Goal: Find specific page/section: Find specific page/section

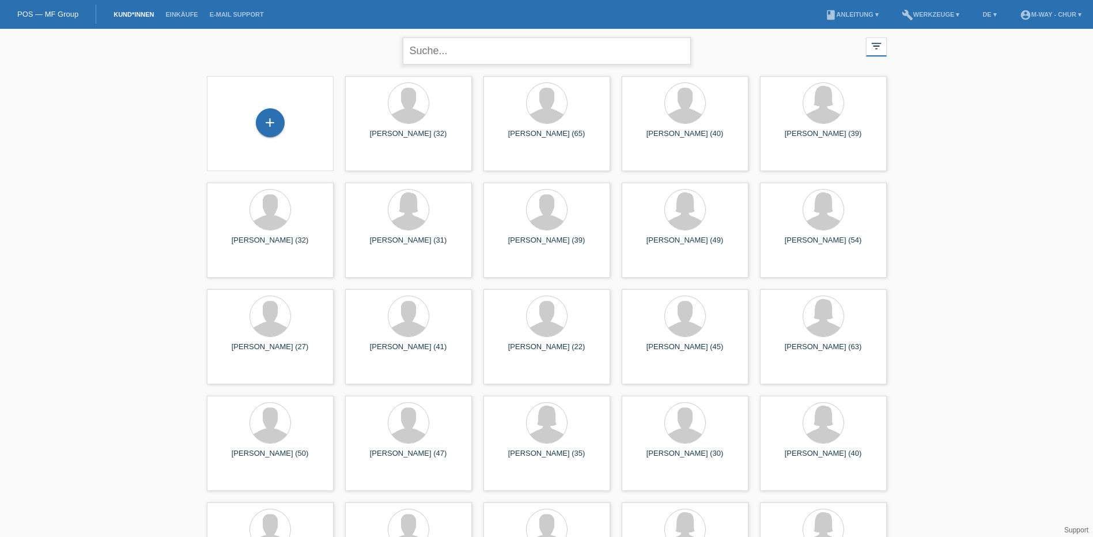
click at [487, 52] on input "text" at bounding box center [547, 50] width 288 height 27
type input "[PERSON_NAME]"
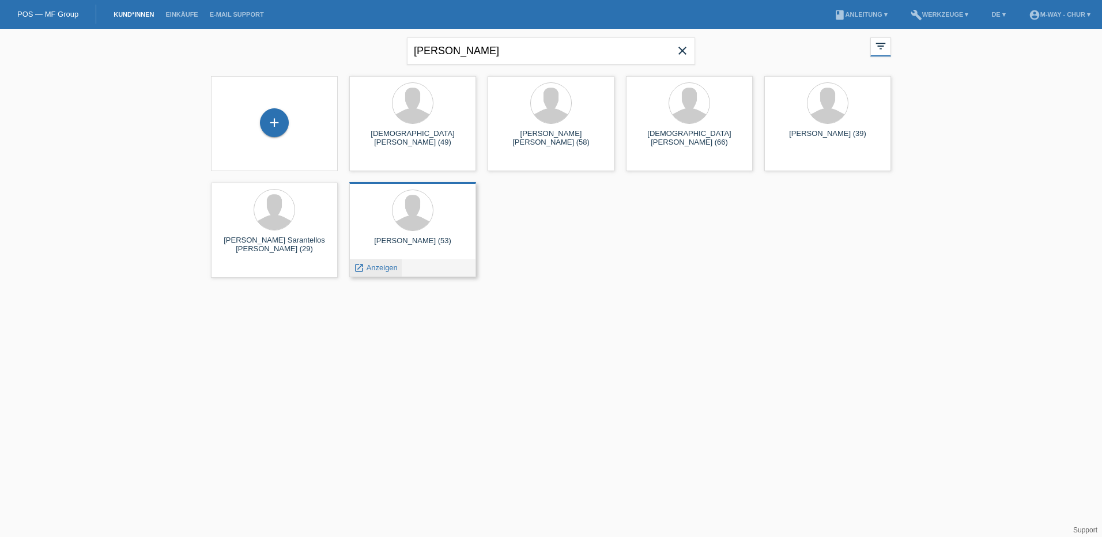
click at [387, 267] on span "Anzeigen" at bounding box center [382, 267] width 31 height 9
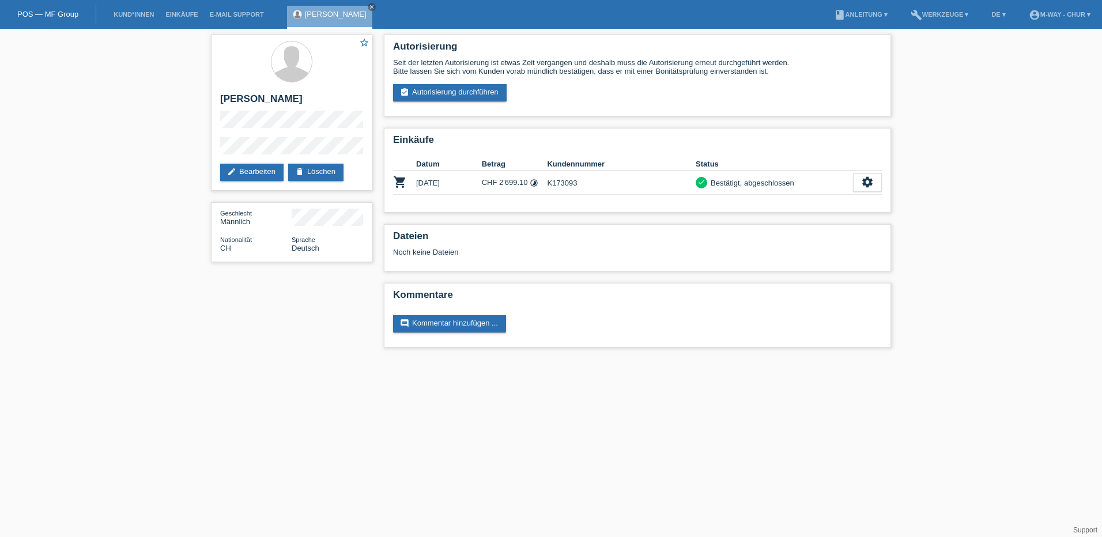
click at [467, 359] on html "POS — MF Group Kund*innen Einkäufe E-Mail Support [PERSON_NAME] close menu" at bounding box center [551, 179] width 1102 height 359
